Goal: Transaction & Acquisition: Purchase product/service

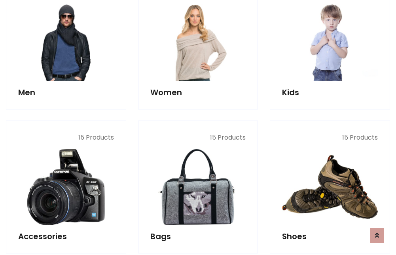
scroll to position [574, 0]
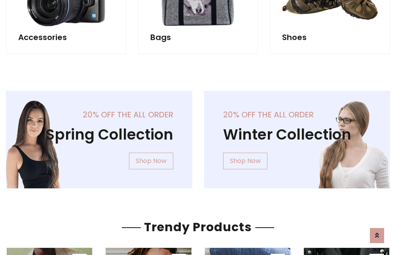
click at [198, 136] on div "20% off the all order Winter Collection Shop Now" at bounding box center [297, 146] width 198 height 110
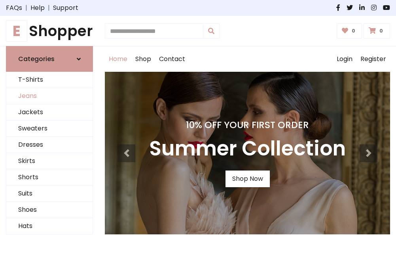
click at [49, 96] on link "Jeans" at bounding box center [49, 96] width 86 height 16
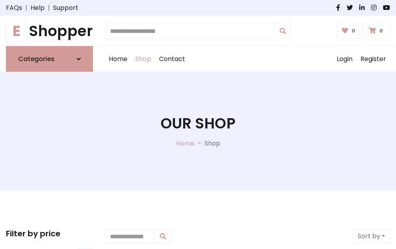
scroll to position [250, 0]
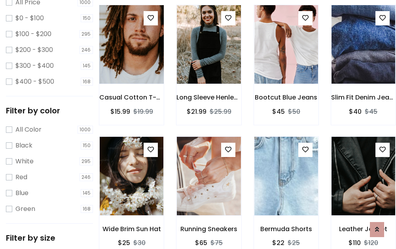
click at [131, 62] on img at bounding box center [131, 44] width 76 height 190
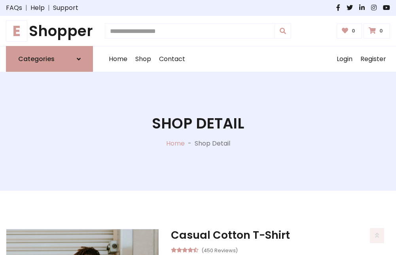
scroll to position [85, 0]
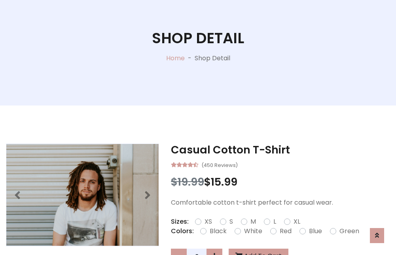
click at [285, 231] on label "Red" at bounding box center [286, 231] width 12 height 10
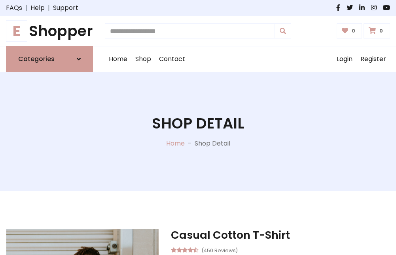
scroll to position [85, 0]
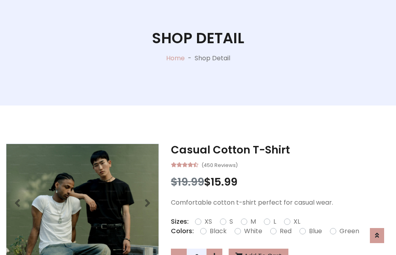
scroll to position [770, 0]
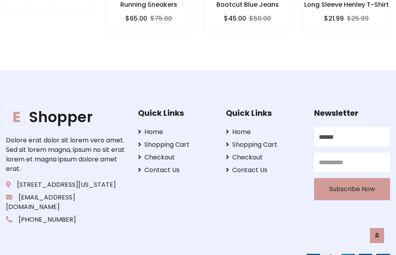
type input "******"
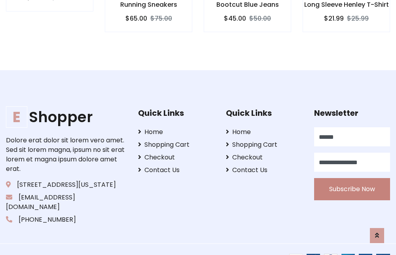
type input "**********"
click at [352, 179] on button "Subscribe Now" at bounding box center [352, 189] width 76 height 22
